Goal: Communication & Community: Answer question/provide support

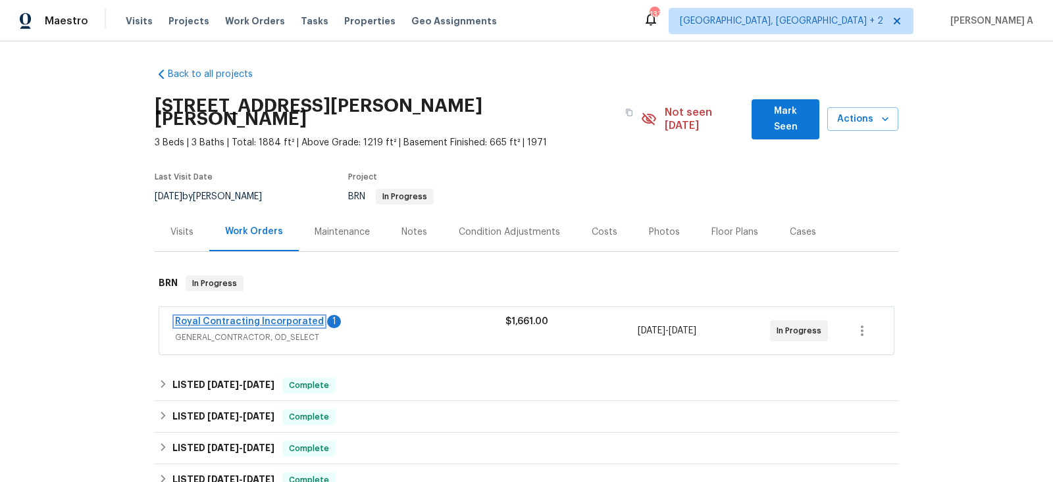
click at [256, 317] on link "Royal Contracting Incorporated" at bounding box center [249, 321] width 149 height 9
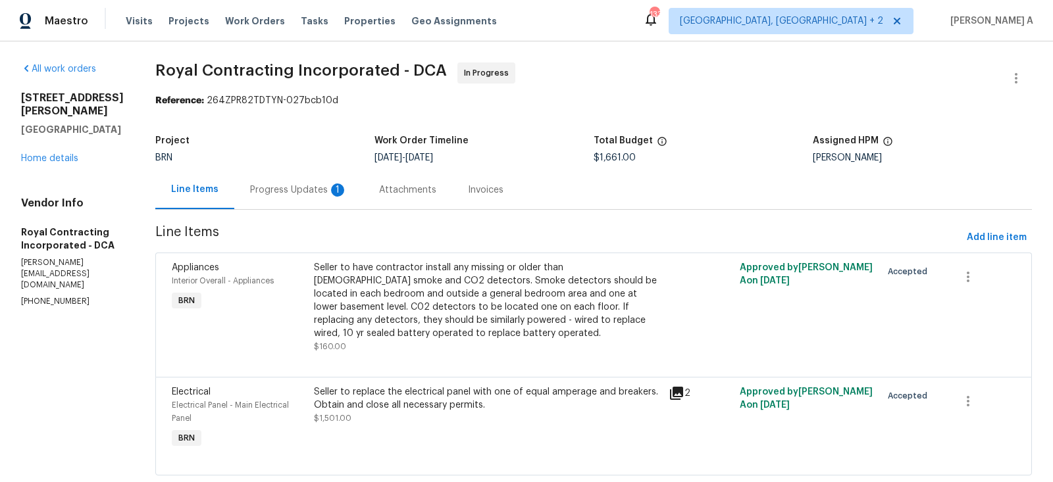
click at [317, 181] on div "Progress Updates 1" at bounding box center [298, 189] width 129 height 39
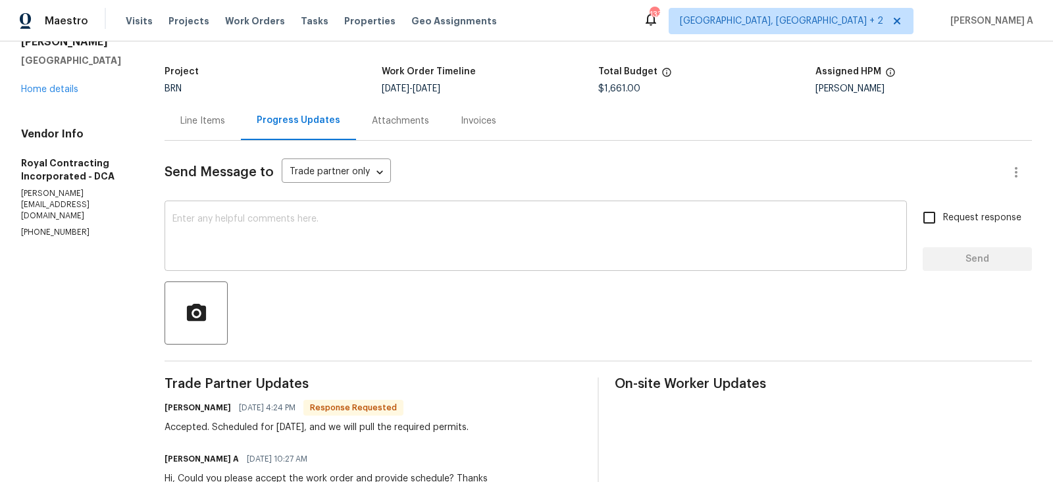
scroll to position [72, 0]
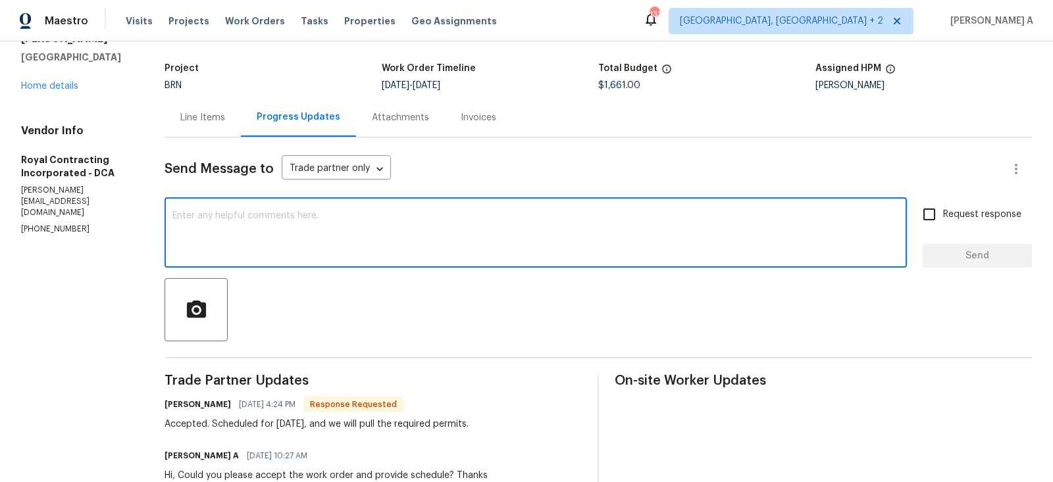
click at [409, 256] on textarea at bounding box center [535, 234] width 727 height 46
type textarea "Thank you!"
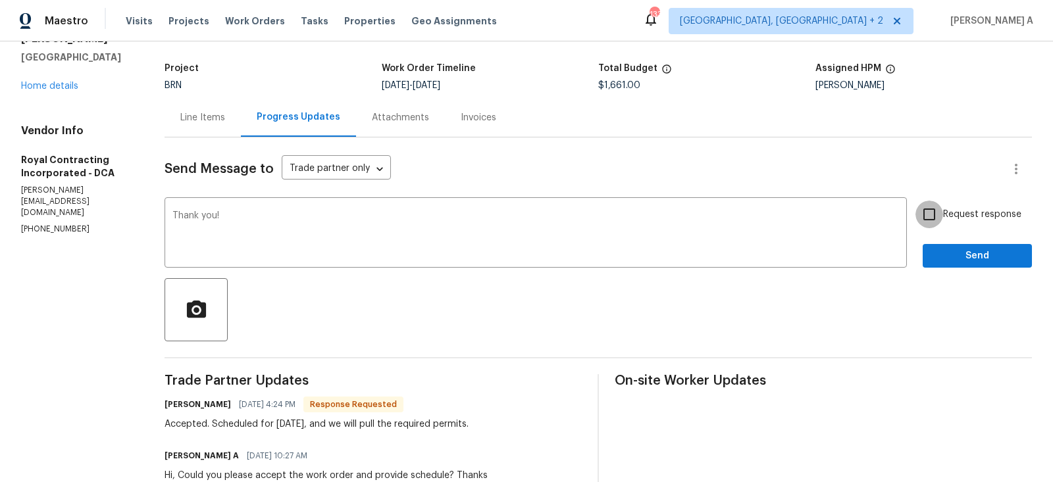
click at [931, 228] on input "Request response" at bounding box center [929, 215] width 28 height 28
checkbox input "true"
click at [950, 248] on span "Send" at bounding box center [977, 256] width 88 height 16
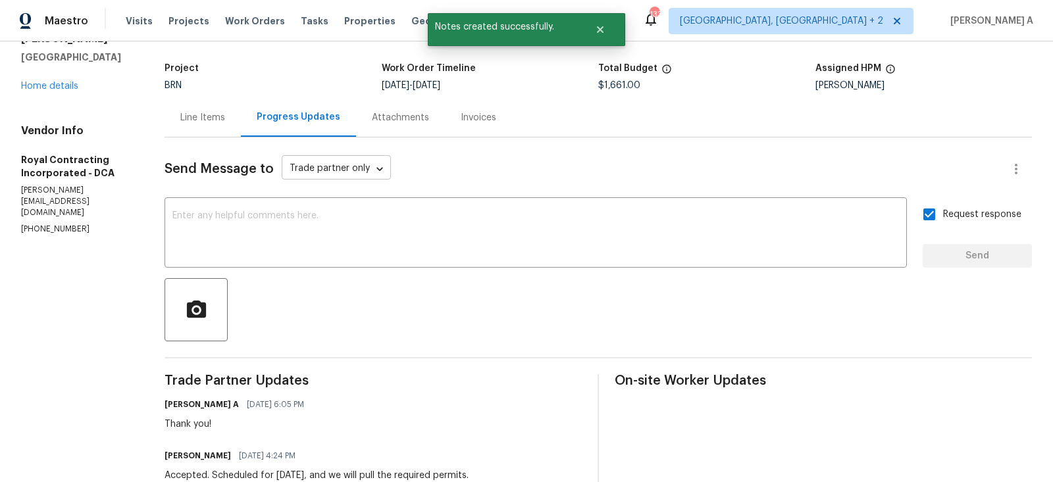
scroll to position [0, 0]
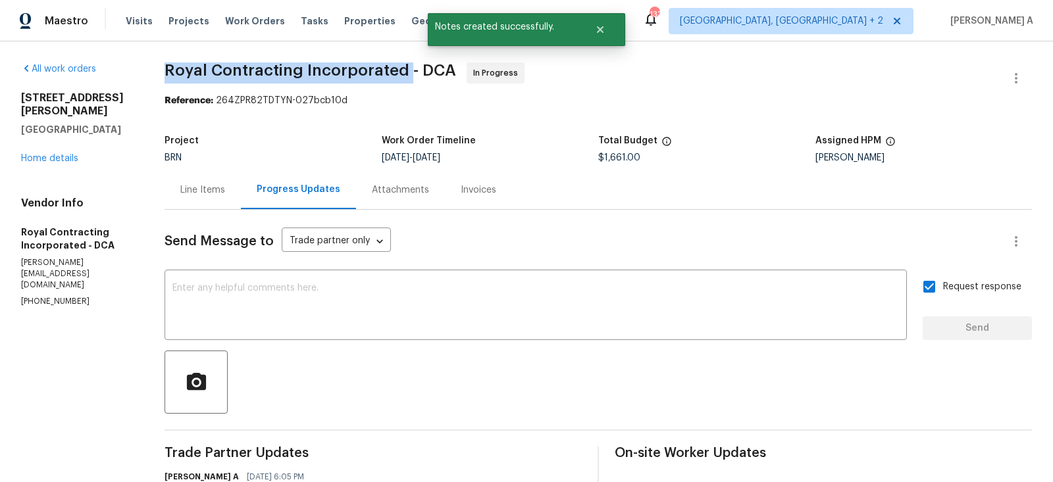
drag, startPoint x: 163, startPoint y: 68, endPoint x: 409, endPoint y: 68, distance: 245.5
click at [409, 68] on div "All work orders 12511 Calvert Hills Dr Beltsville, MD 20705 Home details Vendor…" at bounding box center [526, 387] width 1053 height 692
copy span "Royal Contracting Incorporated"
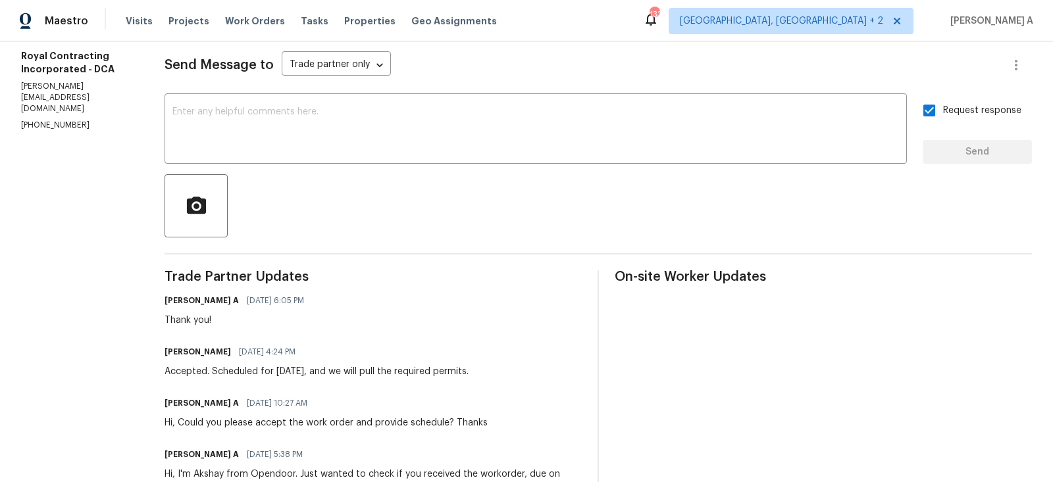
scroll to position [251, 0]
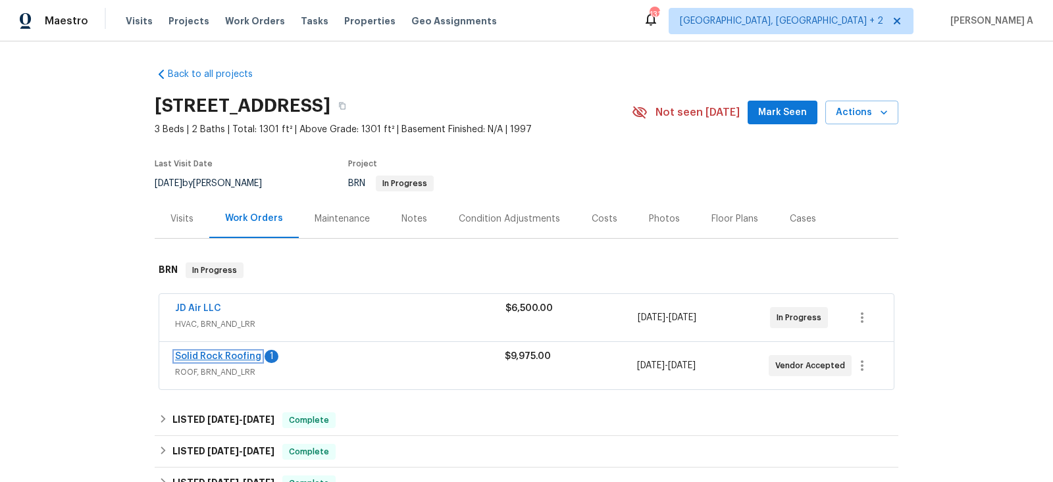
click at [240, 354] on link "Solid Rock Roofing" at bounding box center [218, 356] width 86 height 9
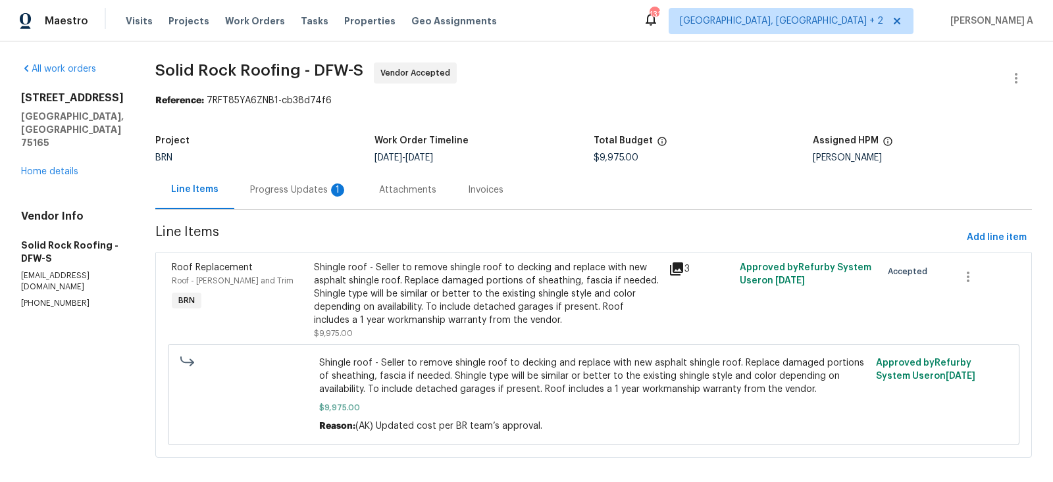
click at [297, 188] on div "Progress Updates 1" at bounding box center [298, 190] width 97 height 13
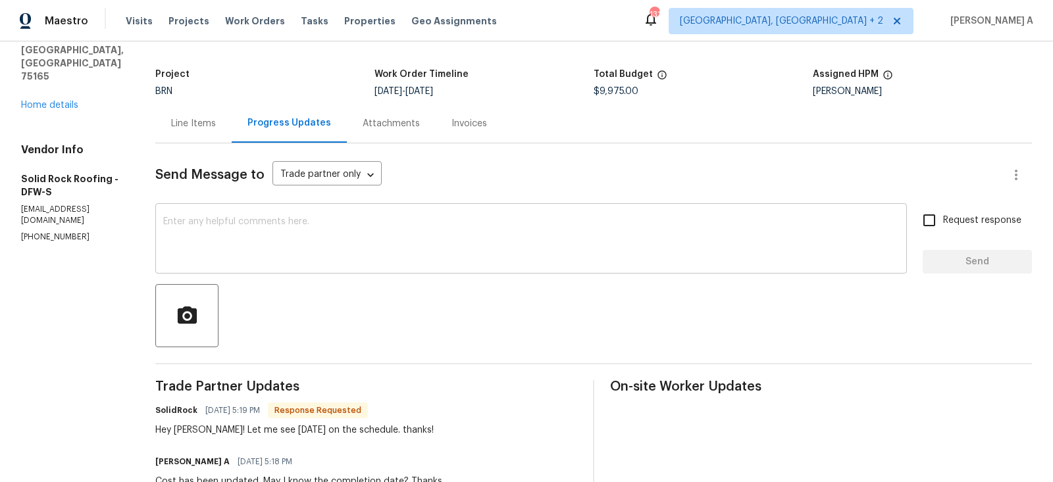
scroll to position [74, 0]
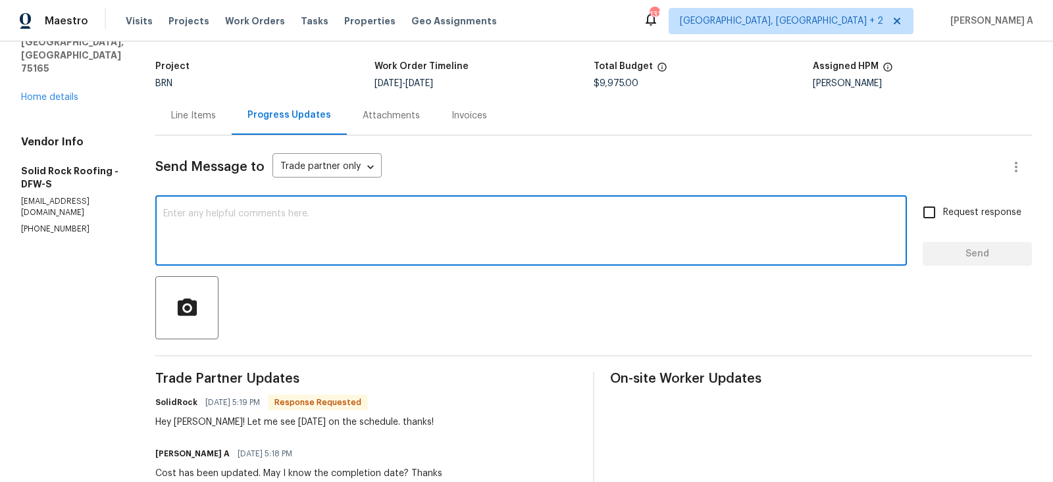
click at [447, 232] on textarea at bounding box center [531, 232] width 736 height 46
type textarea "Okay, thank you!"
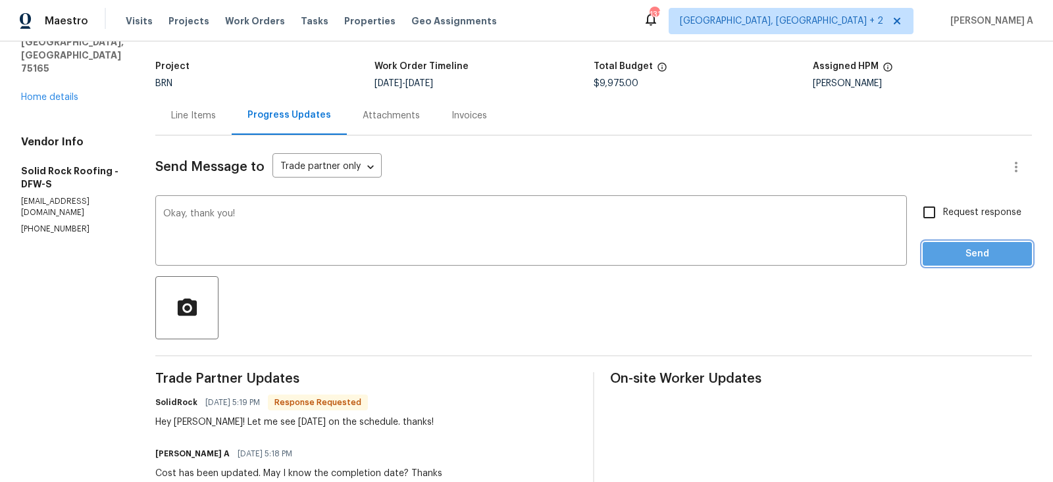
click at [1000, 256] on span "Send" at bounding box center [977, 254] width 88 height 16
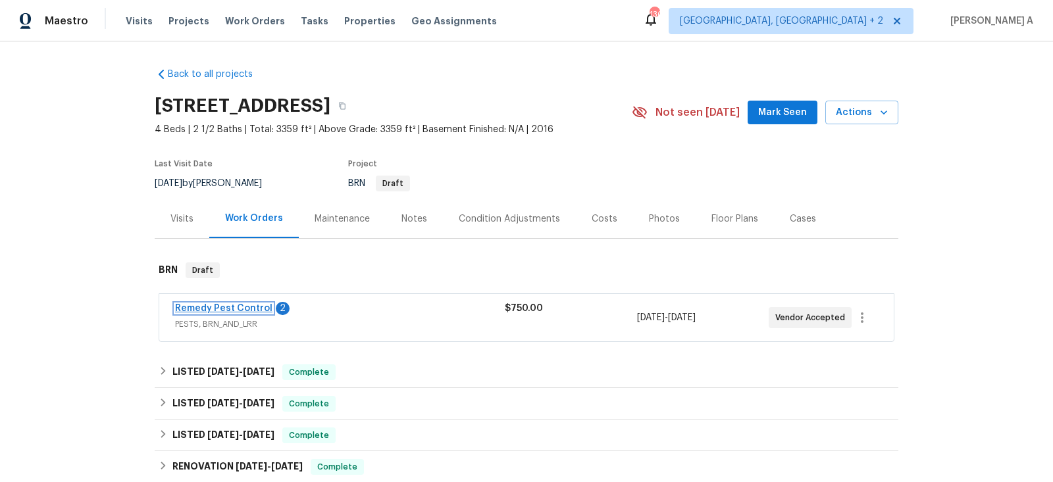
click at [218, 305] on link "Remedy Pest Control" at bounding box center [223, 308] width 97 height 9
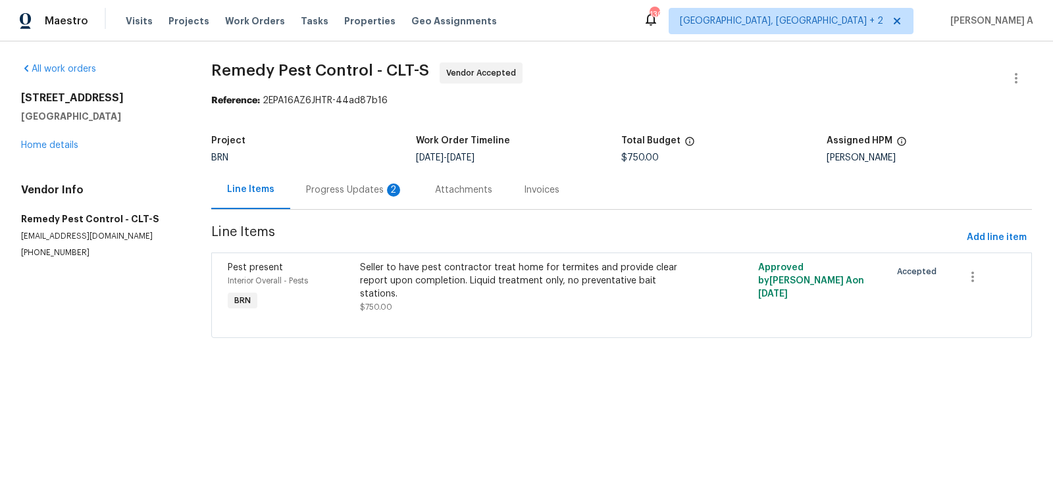
click at [332, 181] on div "Progress Updates 2" at bounding box center [354, 189] width 129 height 39
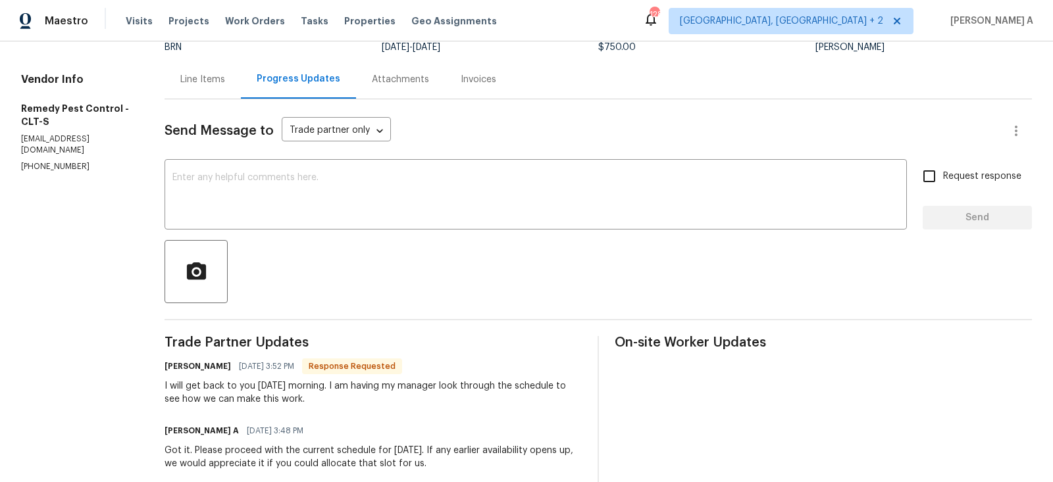
scroll to position [109, 0]
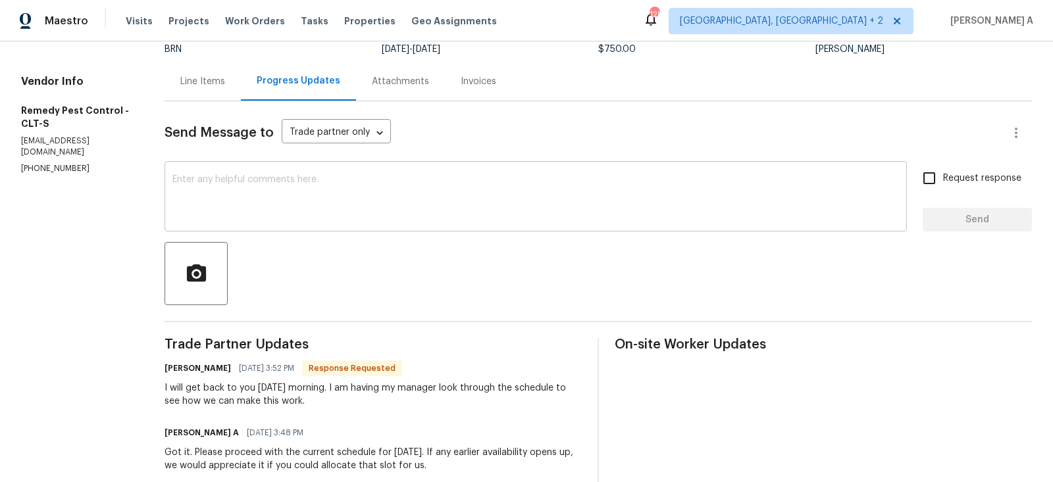
click at [259, 184] on textarea at bounding box center [535, 198] width 727 height 46
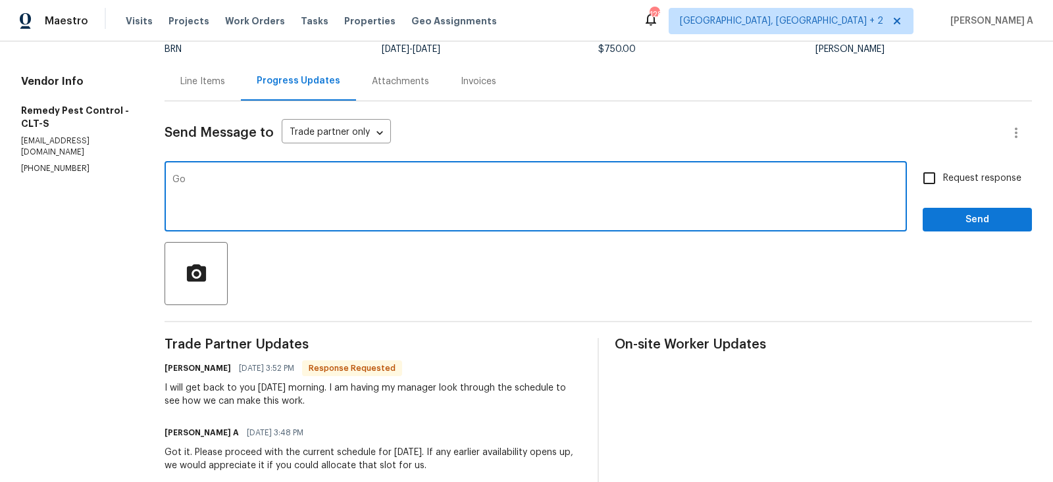
type textarea "G"
type textarea "Okay, thank you!"
click at [953, 213] on span "Send" at bounding box center [977, 220] width 88 height 16
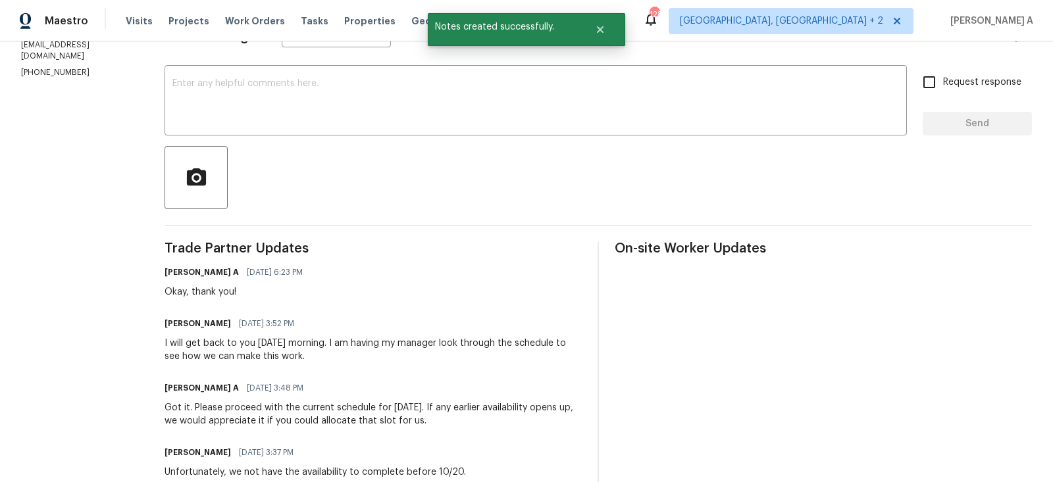
scroll to position [206, 0]
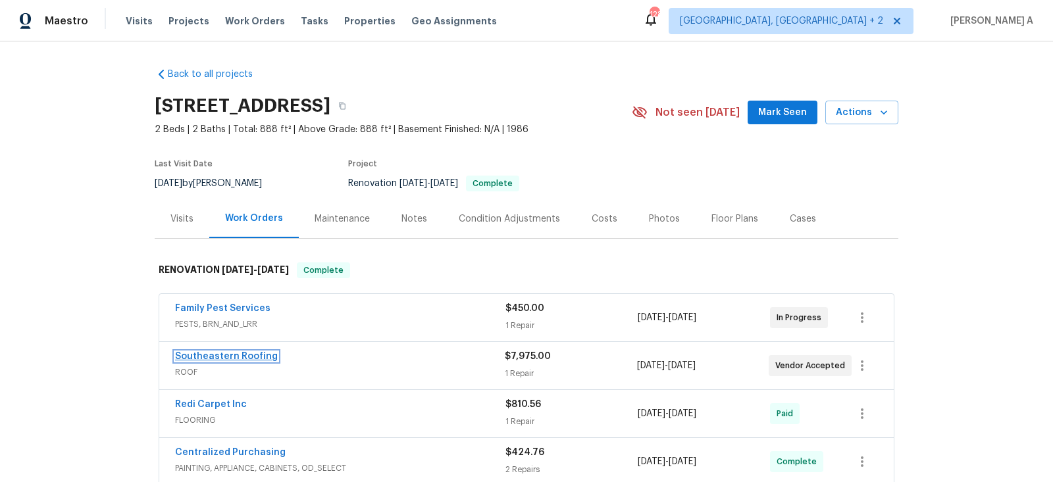
click at [246, 353] on link "Southeastern Roofing" at bounding box center [226, 356] width 103 height 9
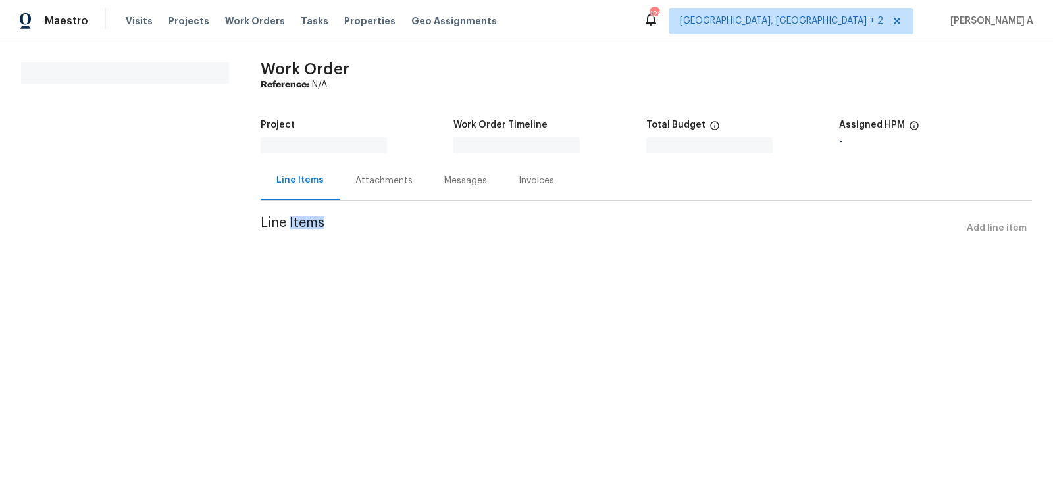
click at [246, 278] on html "Maestro Visits Projects Work Orders Tasks Properties Geo Assignments 128 Albuqu…" at bounding box center [526, 139] width 1053 height 278
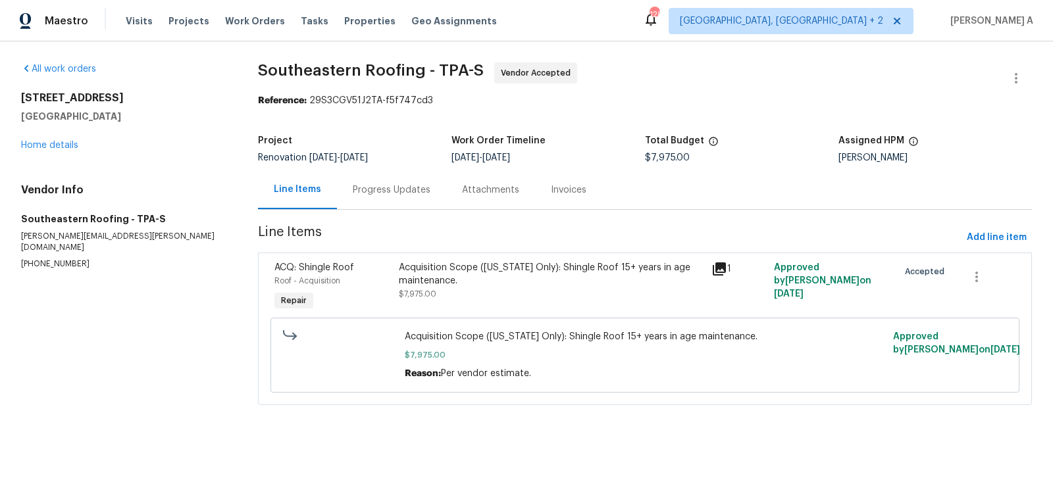
click at [381, 171] on div "Progress Updates" at bounding box center [391, 189] width 109 height 39
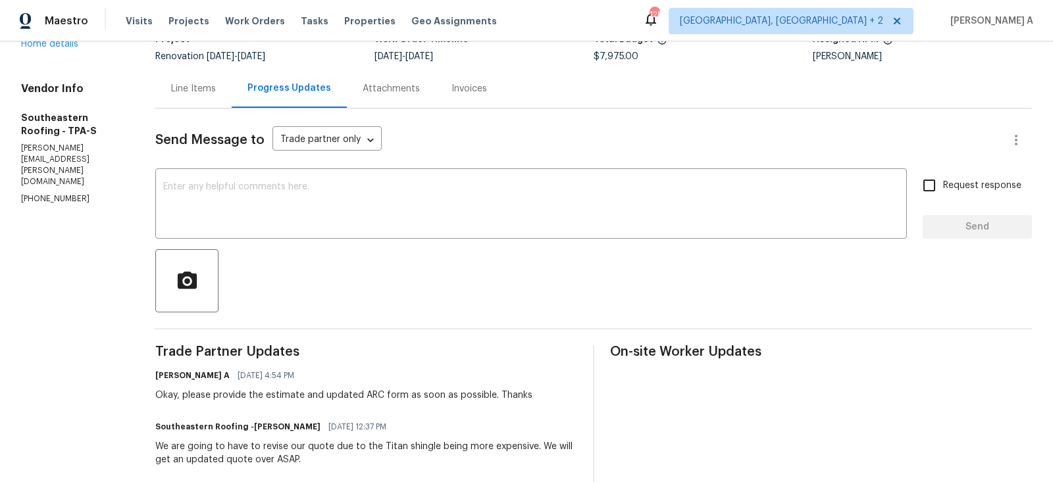
scroll to position [137, 0]
